Goal: Task Accomplishment & Management: Complete application form

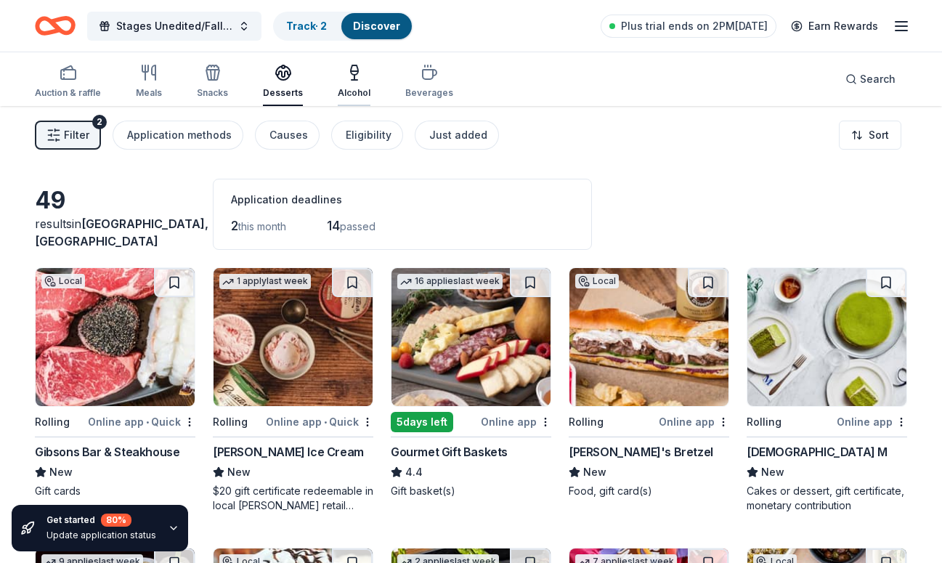
click at [351, 82] on div "Alcohol" at bounding box center [354, 81] width 33 height 35
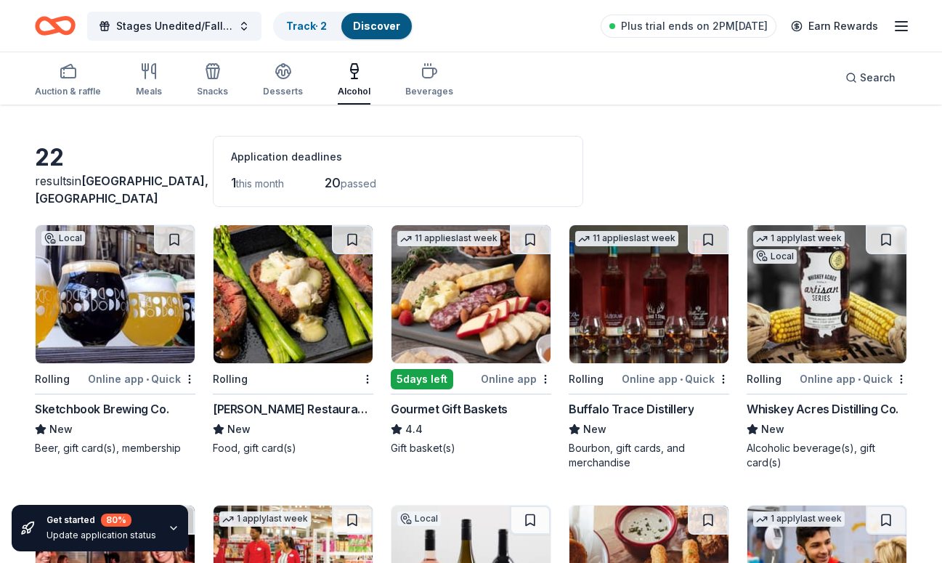
scroll to position [46, 0]
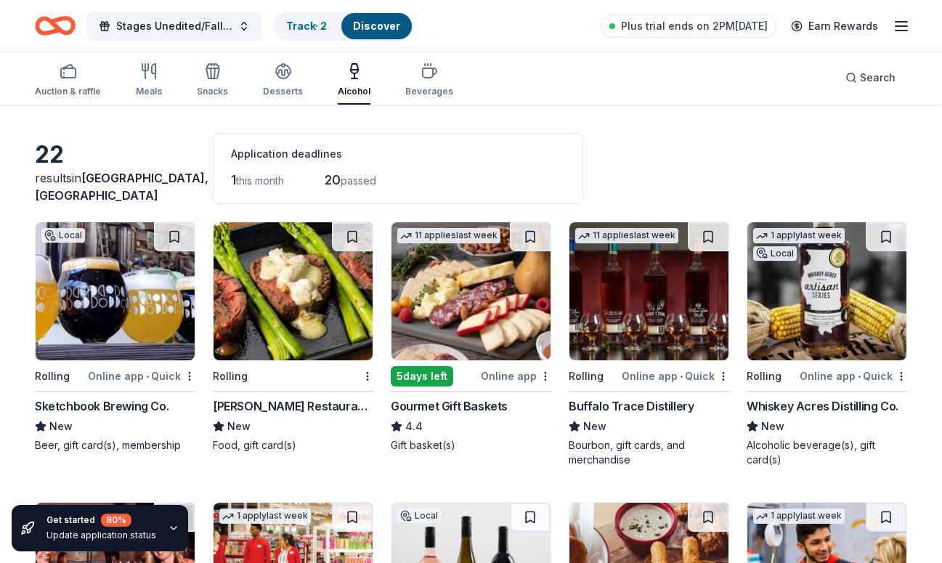
click at [448, 277] on img at bounding box center [471, 291] width 159 height 138
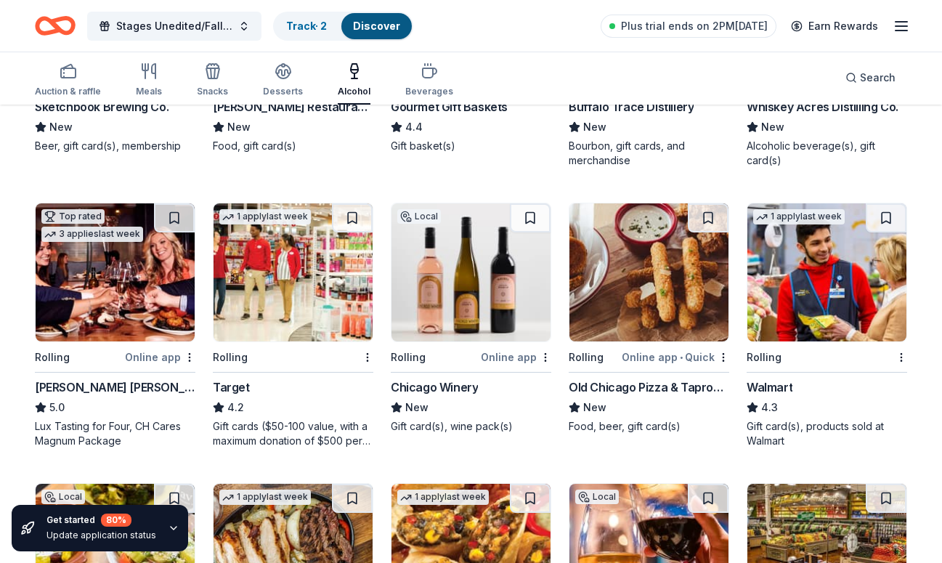
scroll to position [347, 0]
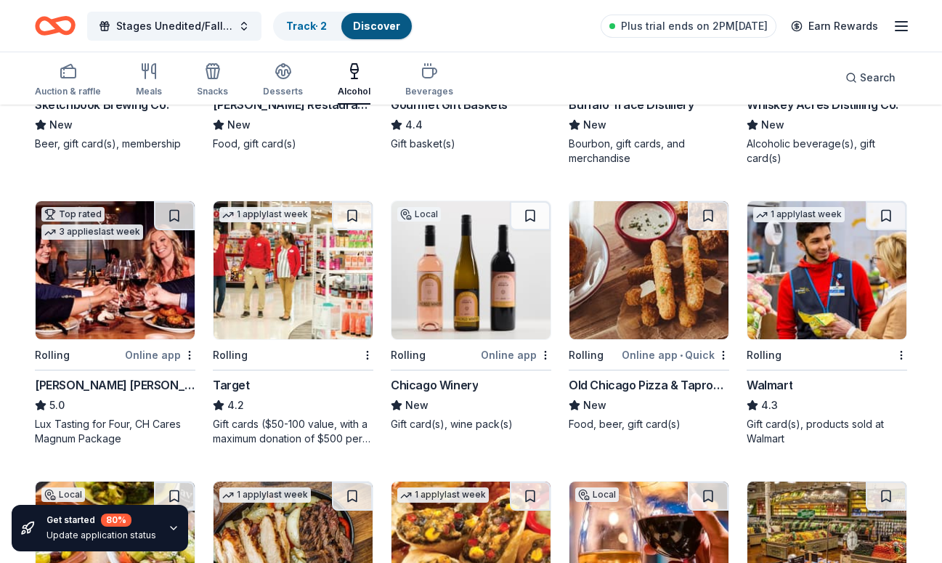
click at [474, 269] on img at bounding box center [471, 270] width 159 height 138
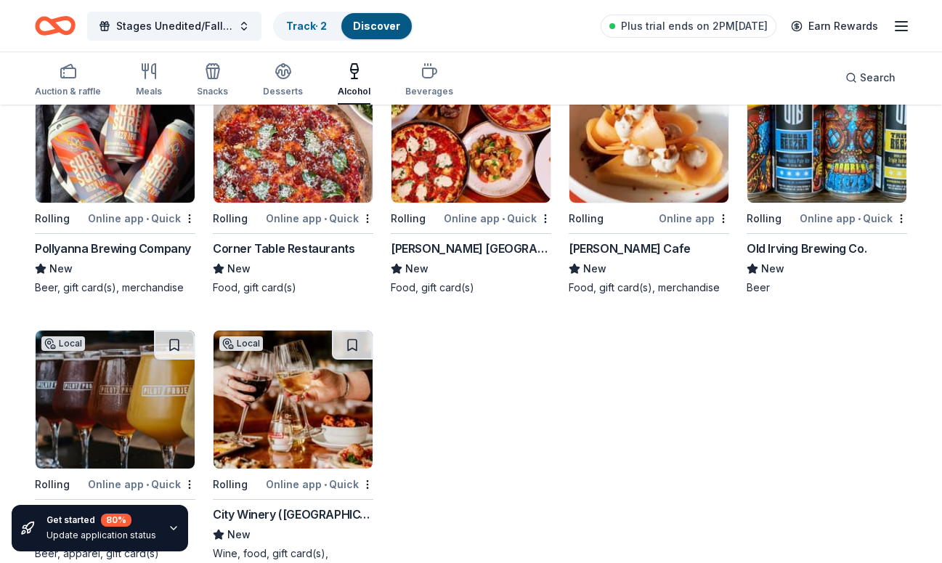
scroll to position [1072, 0]
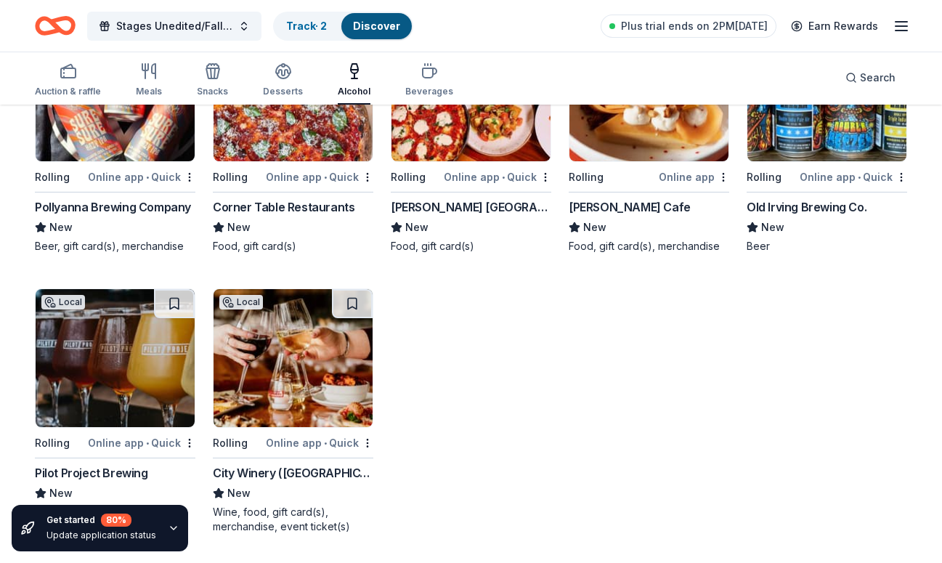
click at [304, 336] on img at bounding box center [293, 358] width 159 height 138
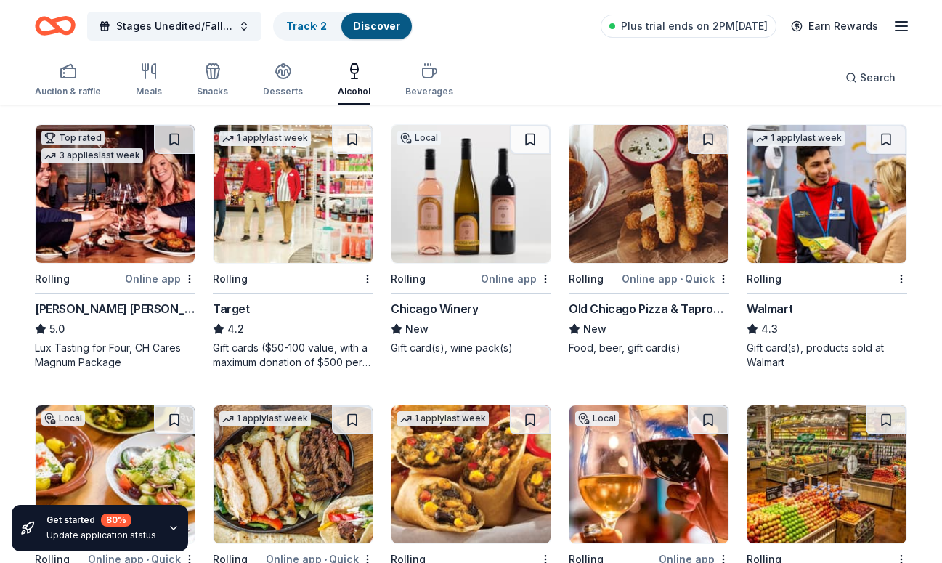
scroll to position [394, 0]
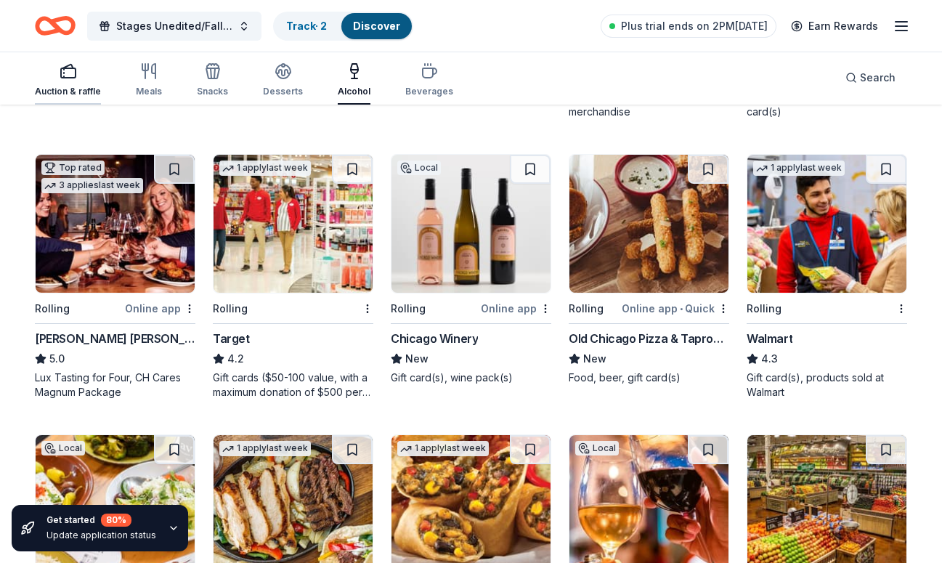
click at [65, 81] on div "Auction & raffle" at bounding box center [68, 79] width 66 height 35
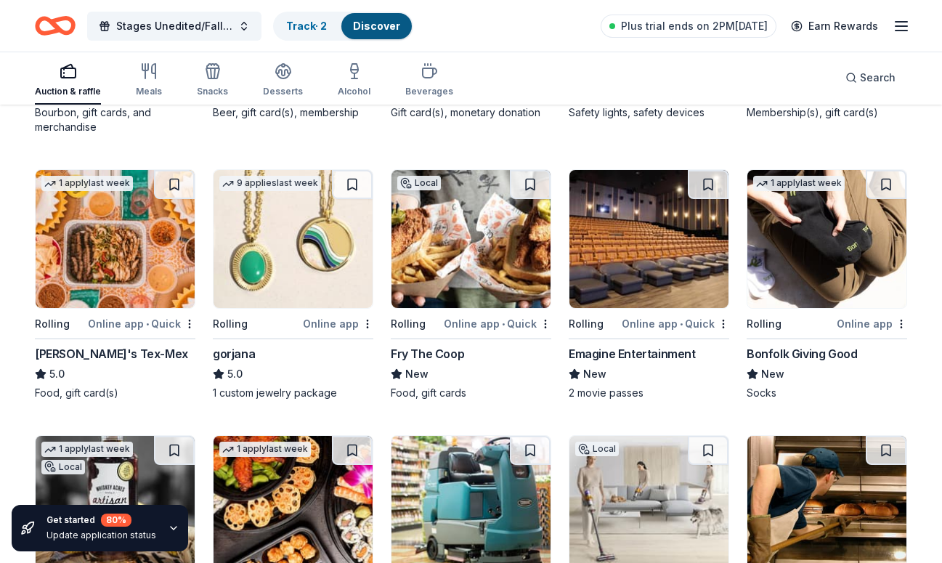
scroll to position [2331, 0]
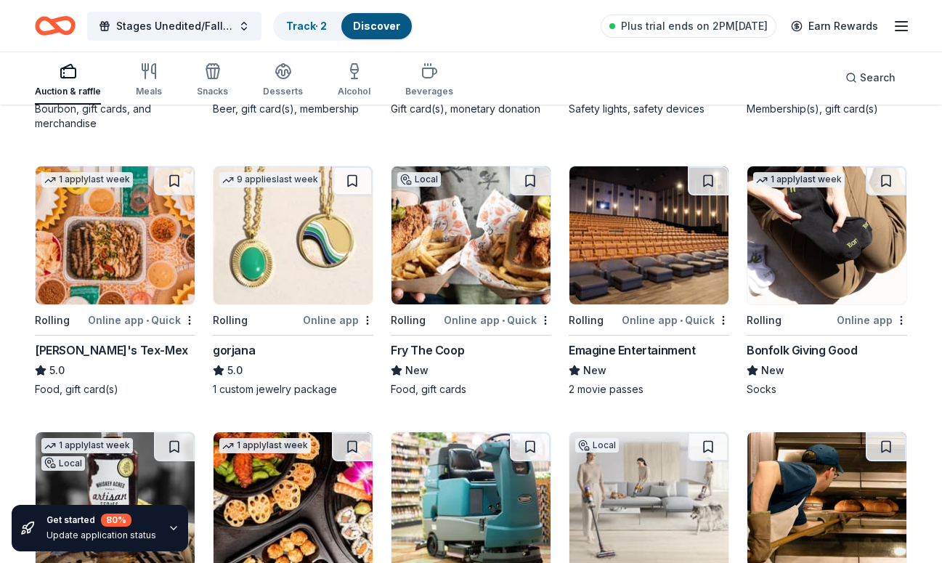
click at [271, 290] on img at bounding box center [293, 235] width 159 height 138
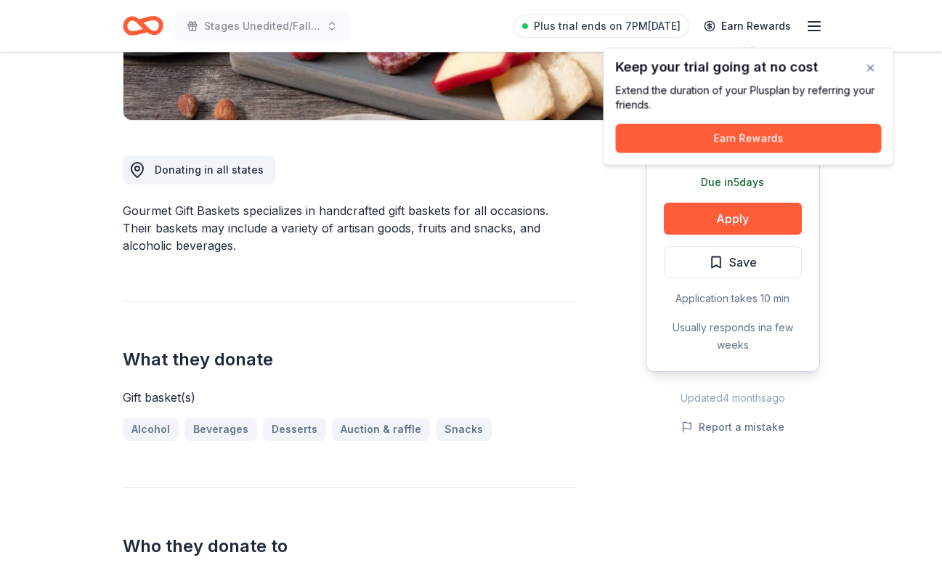
scroll to position [324, 0]
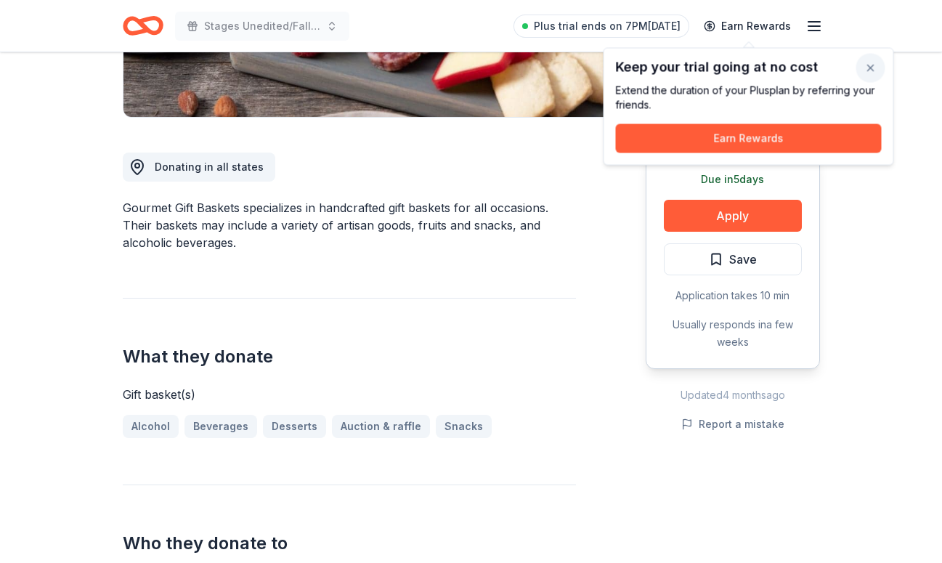
click at [875, 63] on button "button" at bounding box center [871, 68] width 29 height 29
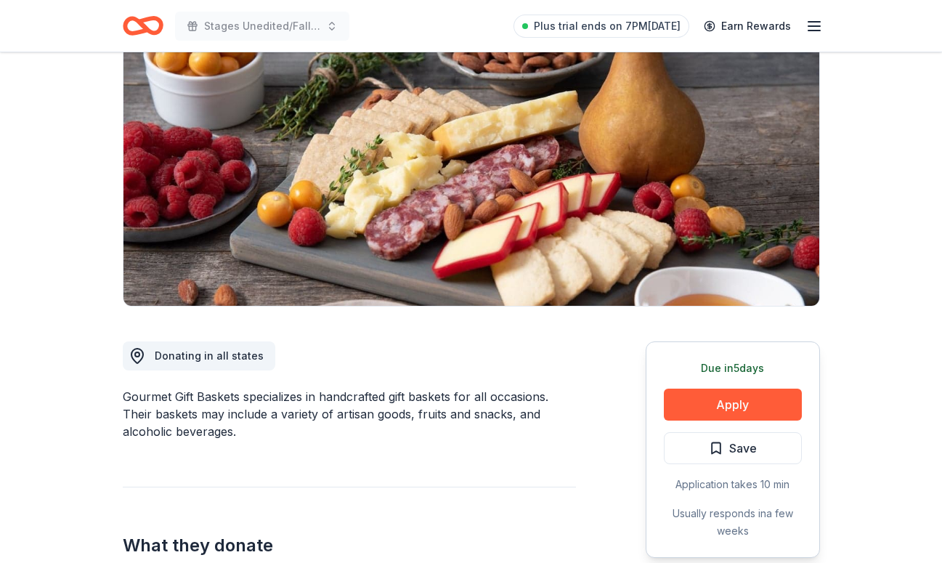
scroll to position [0, 0]
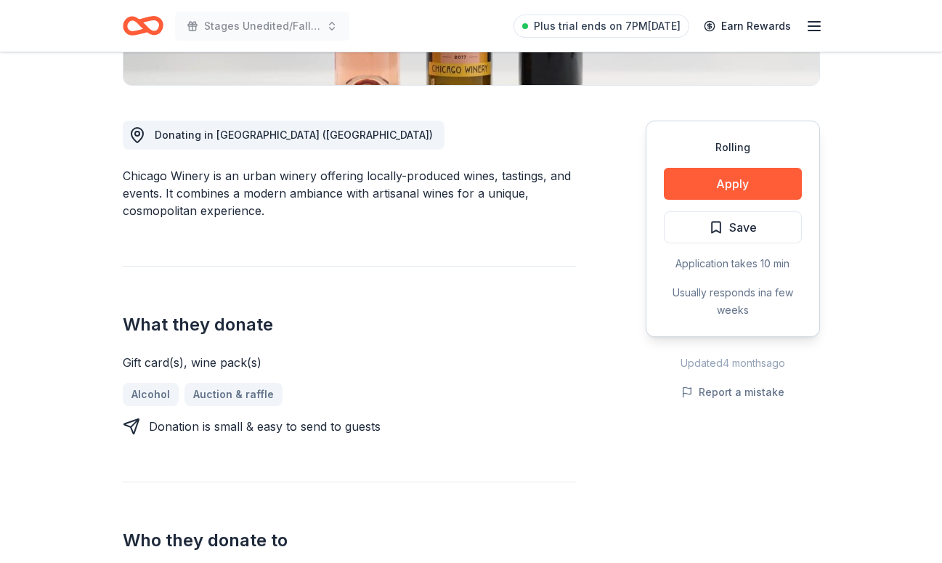
scroll to position [355, 0]
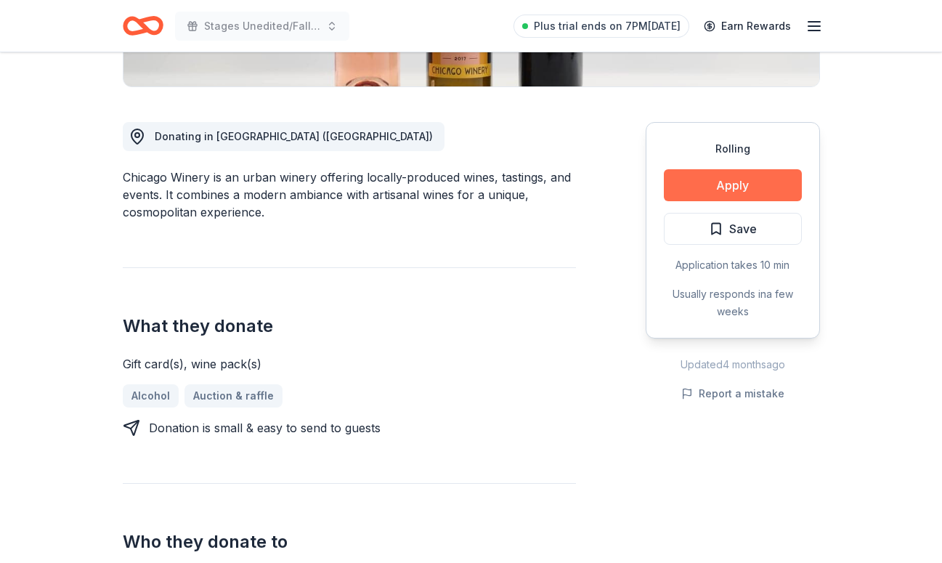
click at [713, 188] on button "Apply" at bounding box center [733, 185] width 138 height 32
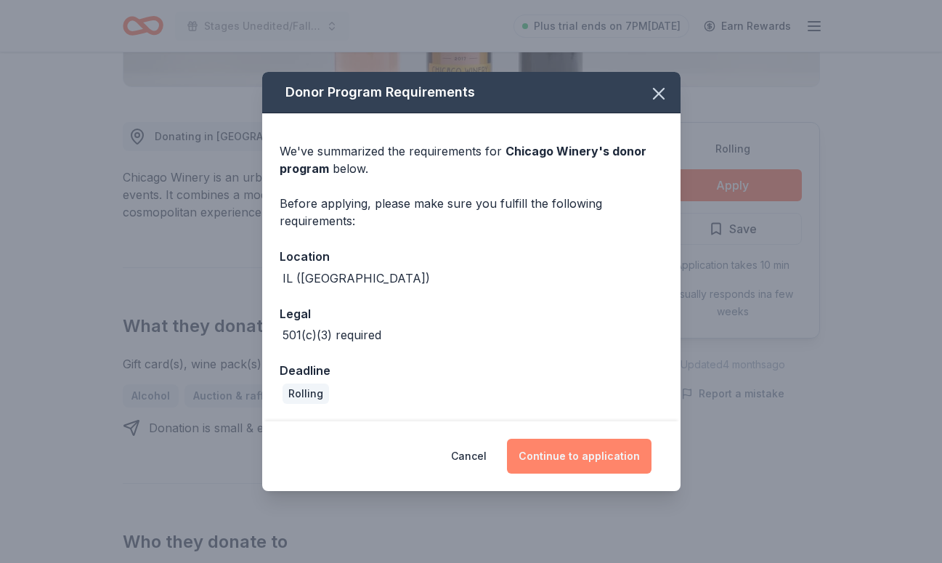
click at [570, 457] on button "Continue to application" at bounding box center [579, 456] width 145 height 35
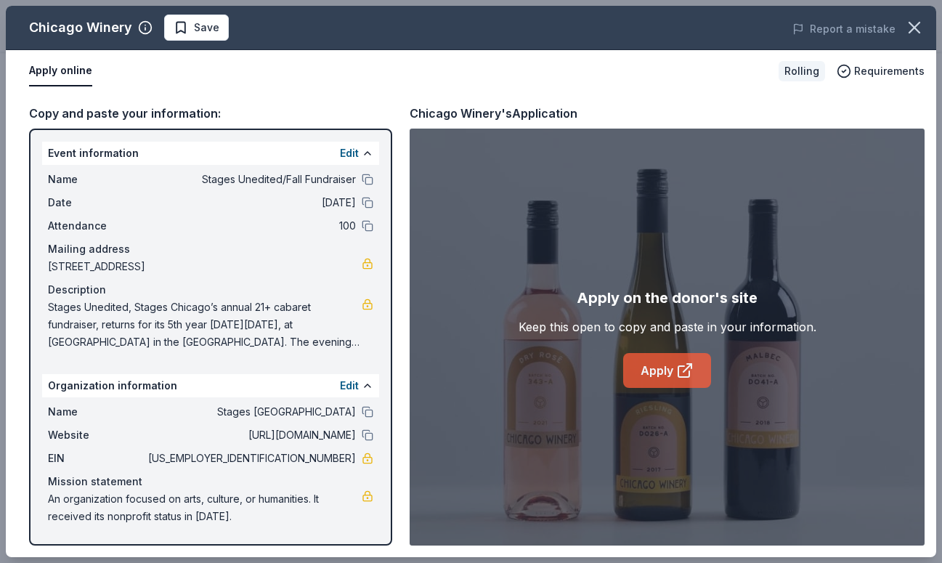
click at [657, 377] on link "Apply" at bounding box center [667, 370] width 88 height 35
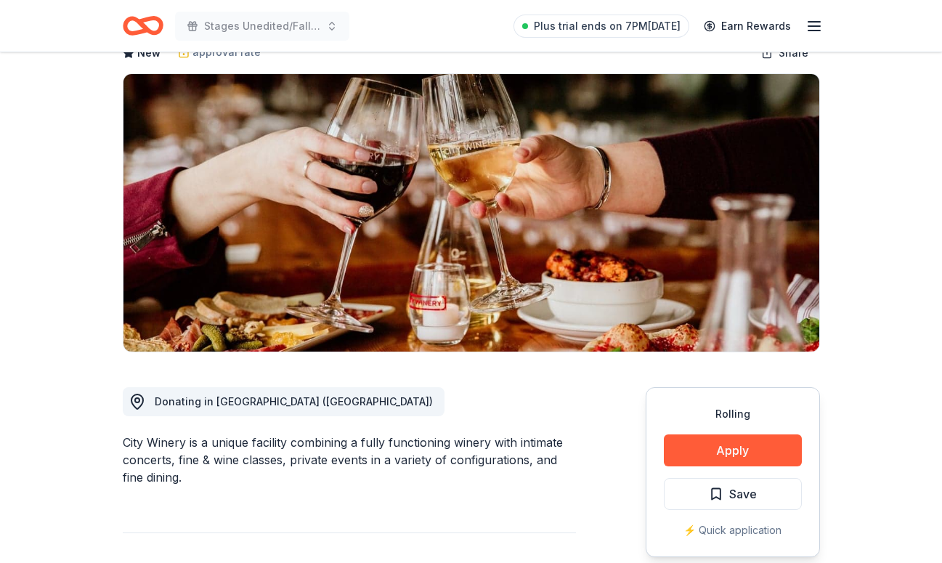
scroll to position [94, 0]
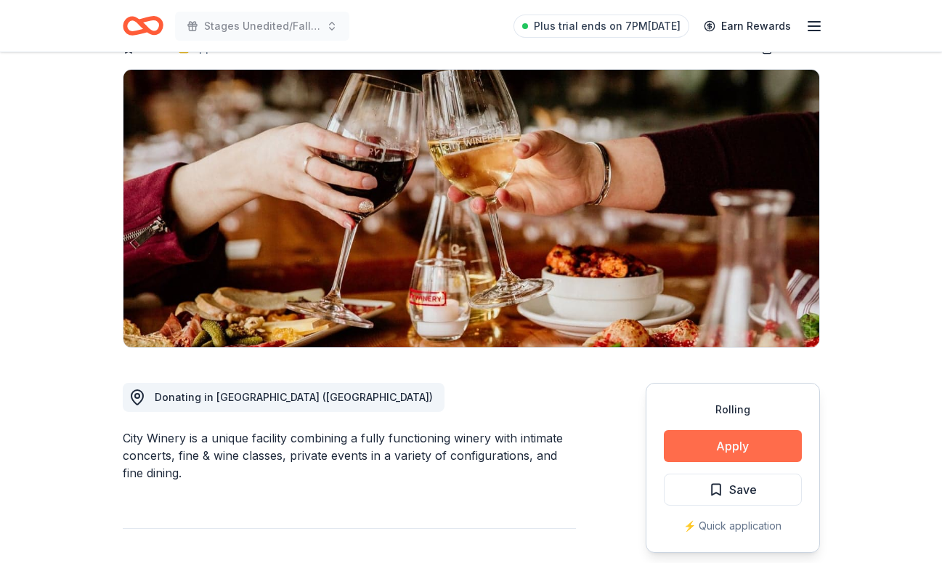
click at [714, 450] on button "Apply" at bounding box center [733, 446] width 138 height 32
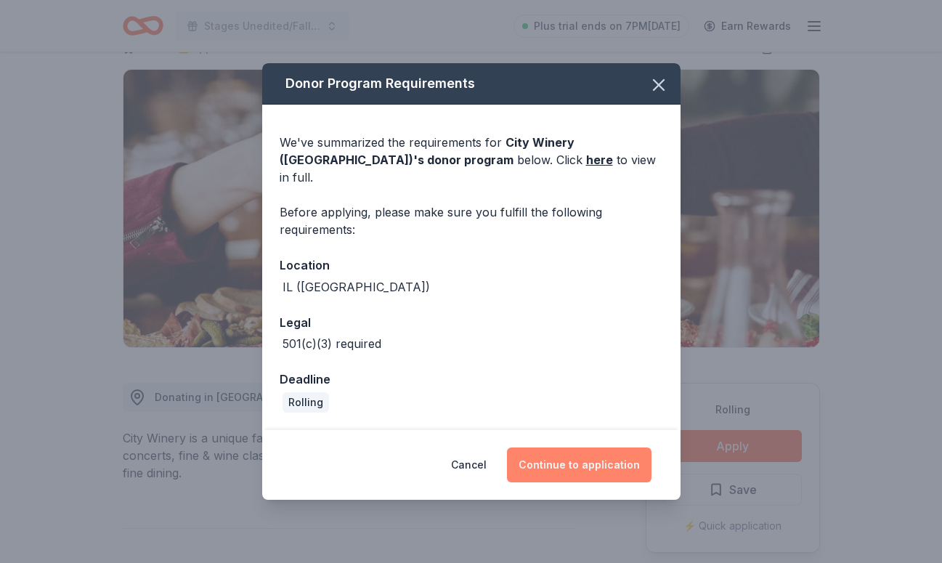
click at [618, 463] on button "Continue to application" at bounding box center [579, 465] width 145 height 35
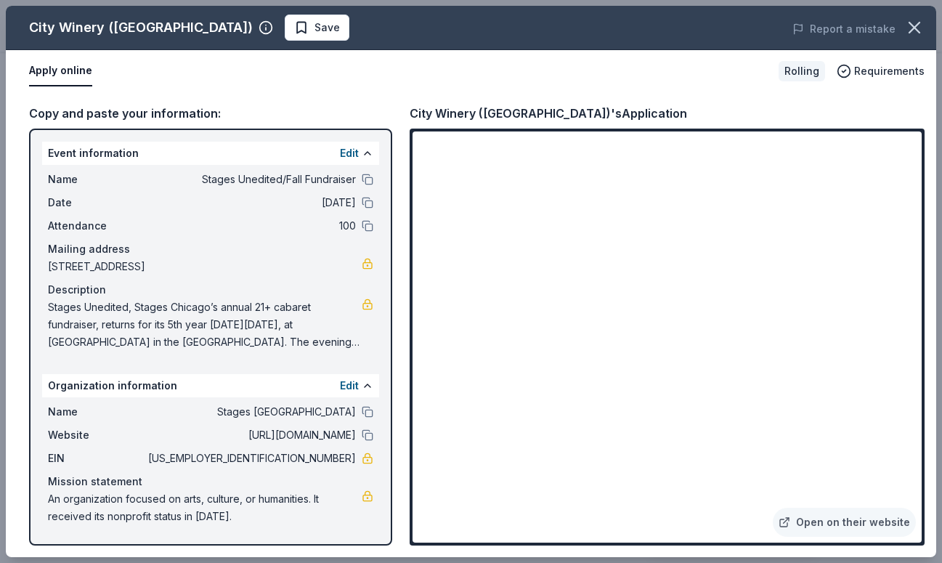
drag, startPoint x: 286, startPoint y: 462, endPoint x: 351, endPoint y: 464, distance: 65.4
click at [351, 464] on span "[US_EMPLOYER_IDENTIFICATION_NUMBER]" at bounding box center [250, 458] width 211 height 17
drag, startPoint x: 295, startPoint y: 458, endPoint x: 330, endPoint y: 458, distance: 34.9
click at [330, 458] on span "[US_EMPLOYER_IDENTIFICATION_NUMBER]" at bounding box center [250, 458] width 211 height 17
click at [918, 26] on icon "button" at bounding box center [915, 27] width 20 height 20
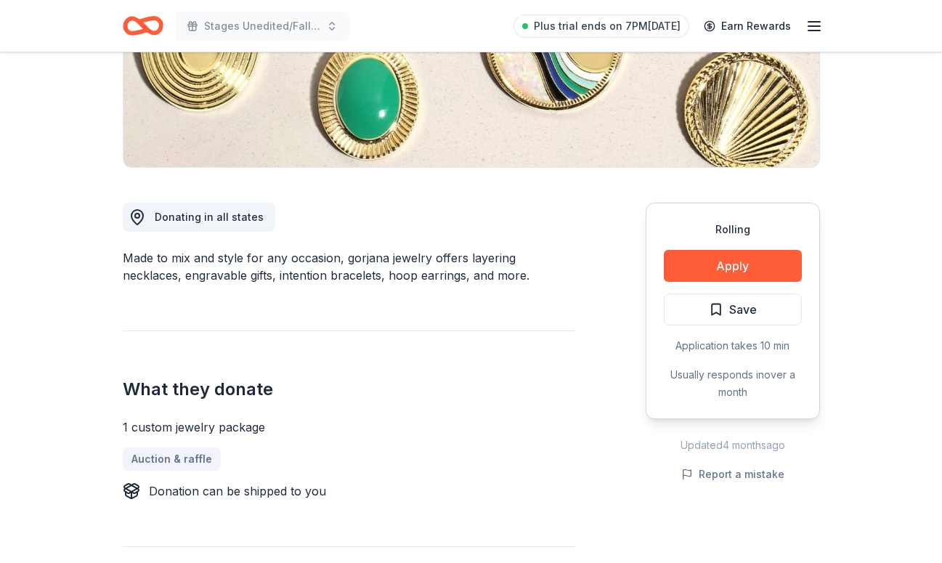
scroll to position [275, 0]
click at [700, 268] on button "Apply" at bounding box center [733, 265] width 138 height 32
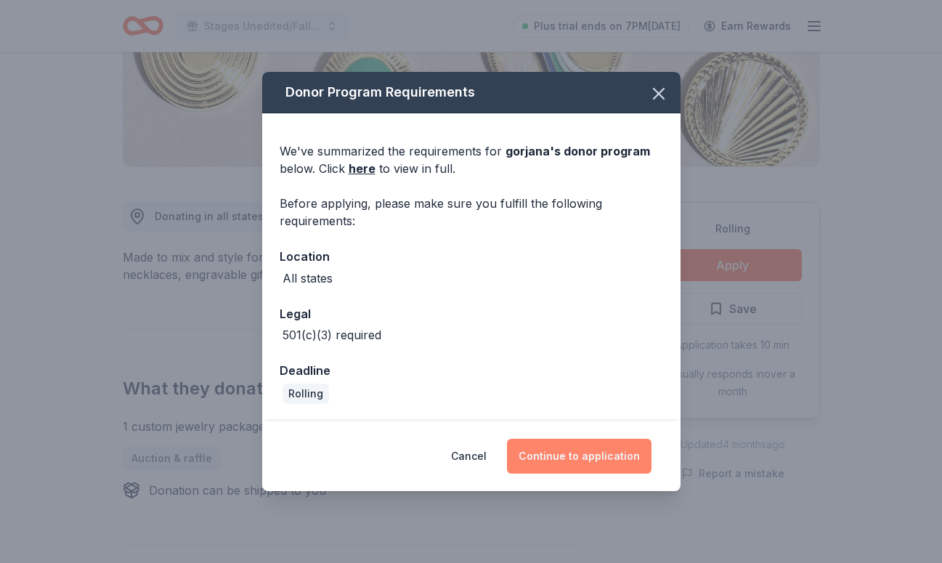
click at [569, 458] on button "Continue to application" at bounding box center [579, 456] width 145 height 35
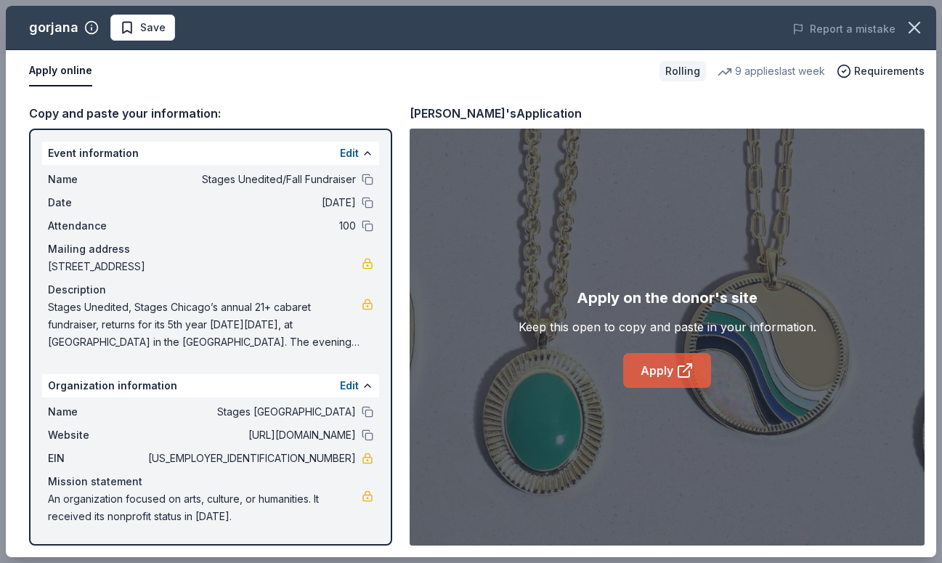
click at [671, 370] on link "Apply" at bounding box center [667, 370] width 88 height 35
